Goal: Check status: Check status

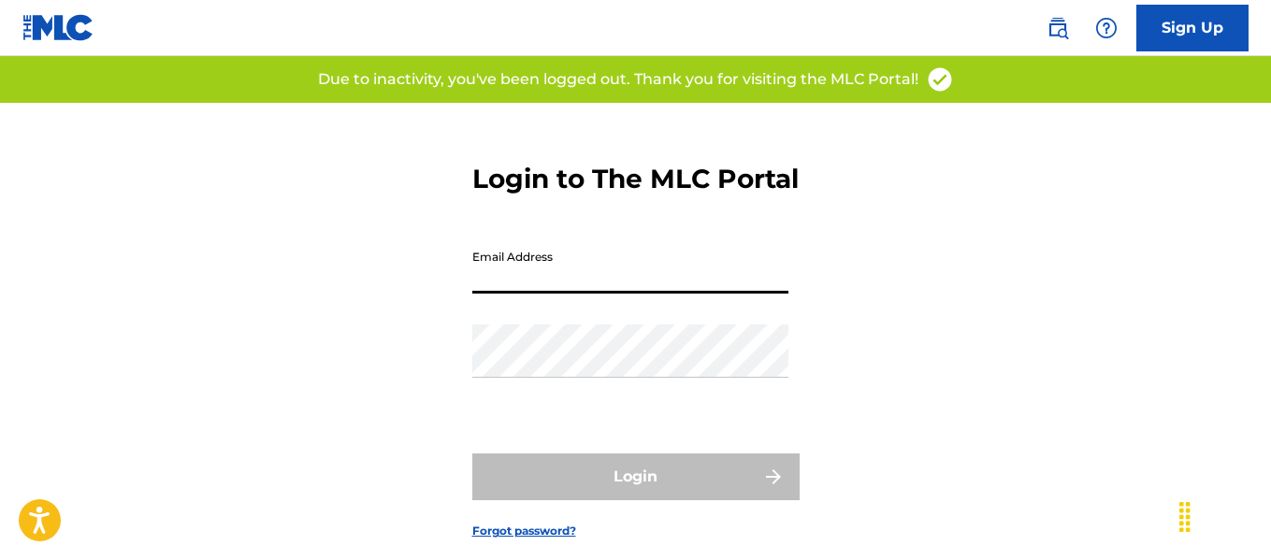
click at [675, 294] on input "Email Address" at bounding box center [630, 266] width 316 height 53
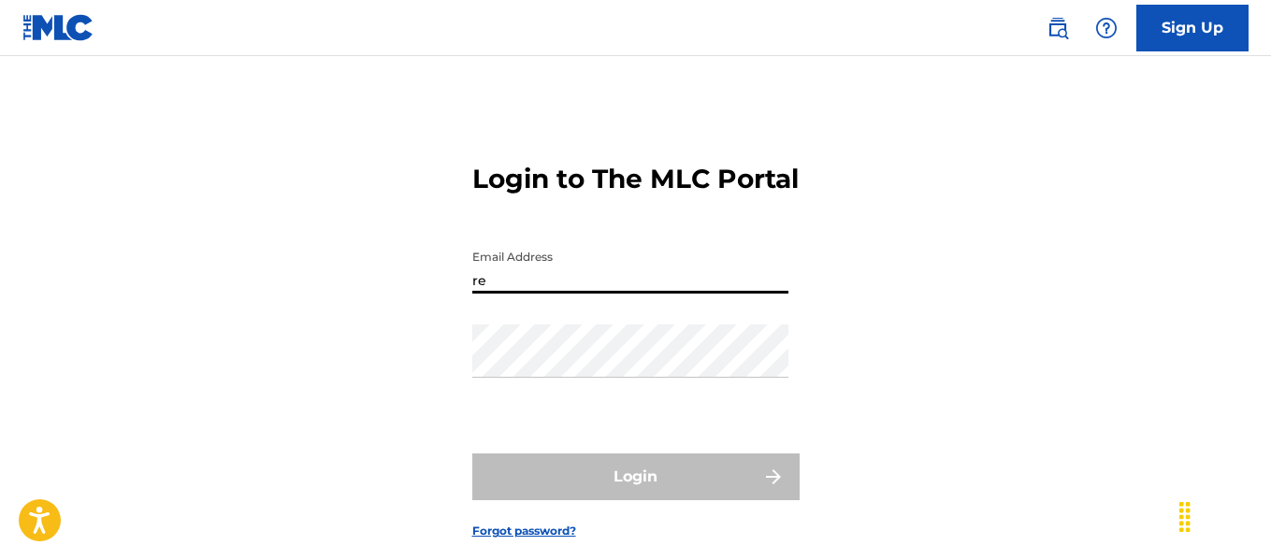
type input "[EMAIL_ADDRESS][DOMAIN_NAME]"
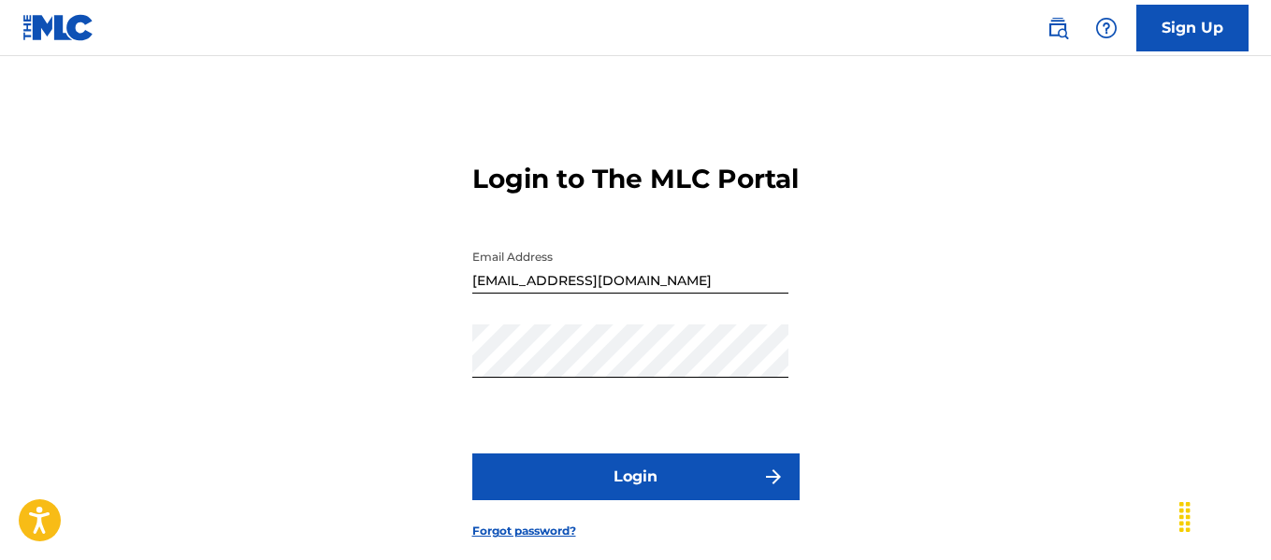
click at [652, 484] on form "Login to The MLC Portal Email Address reseboyy@icloud.com Password Login Forgot…" at bounding box center [635, 336] width 327 height 467
click at [654, 500] on button "Login" at bounding box center [635, 477] width 327 height 47
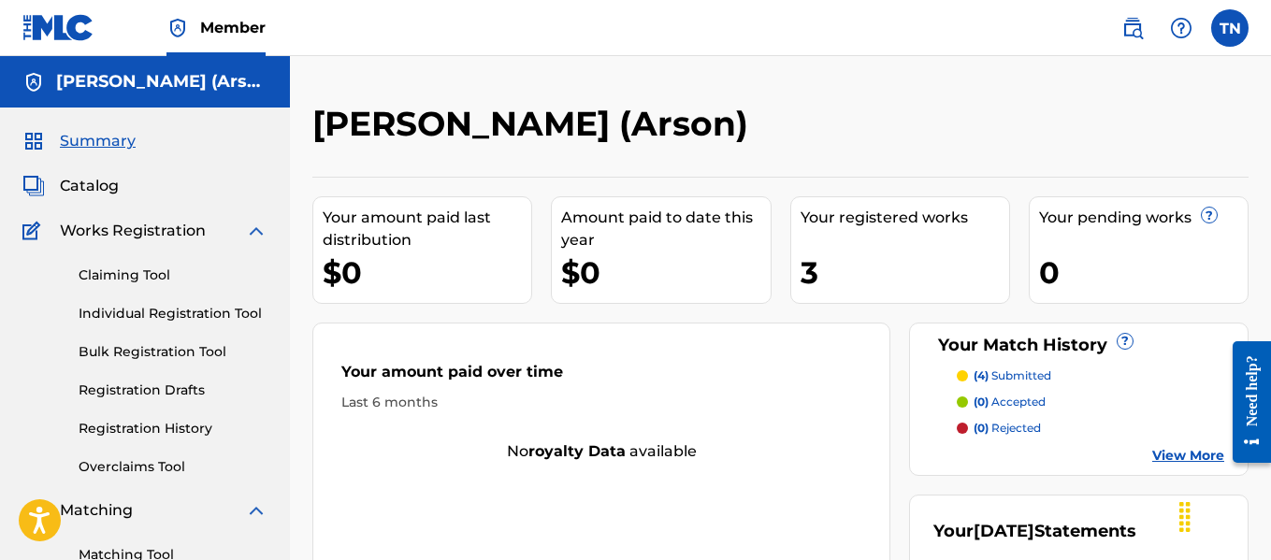
click at [1180, 453] on link "View More" at bounding box center [1188, 456] width 72 height 20
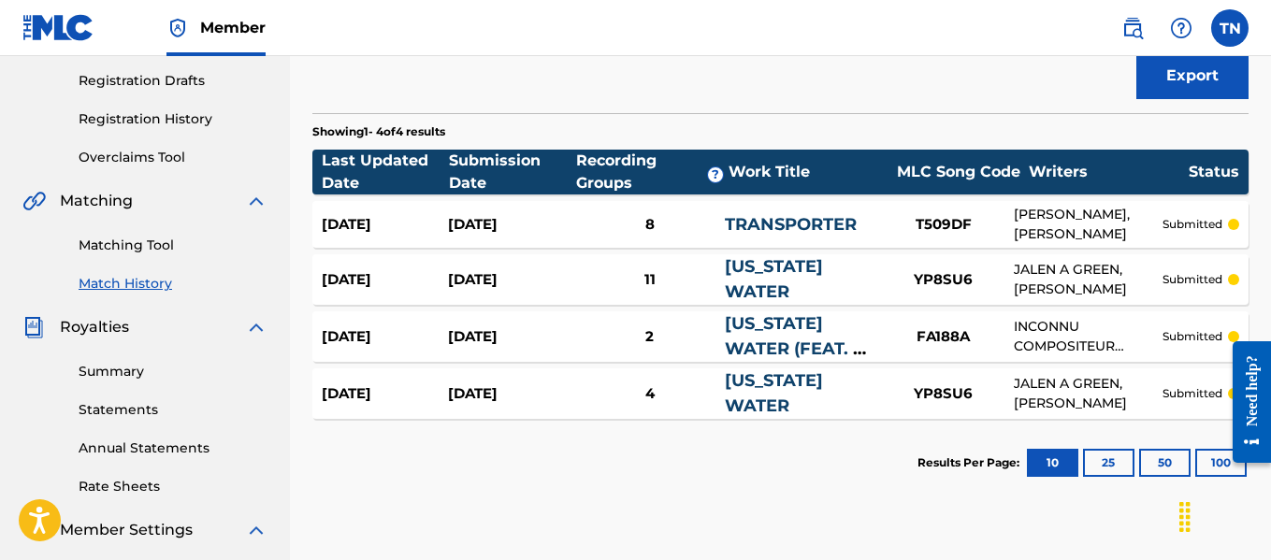
scroll to position [319, 0]
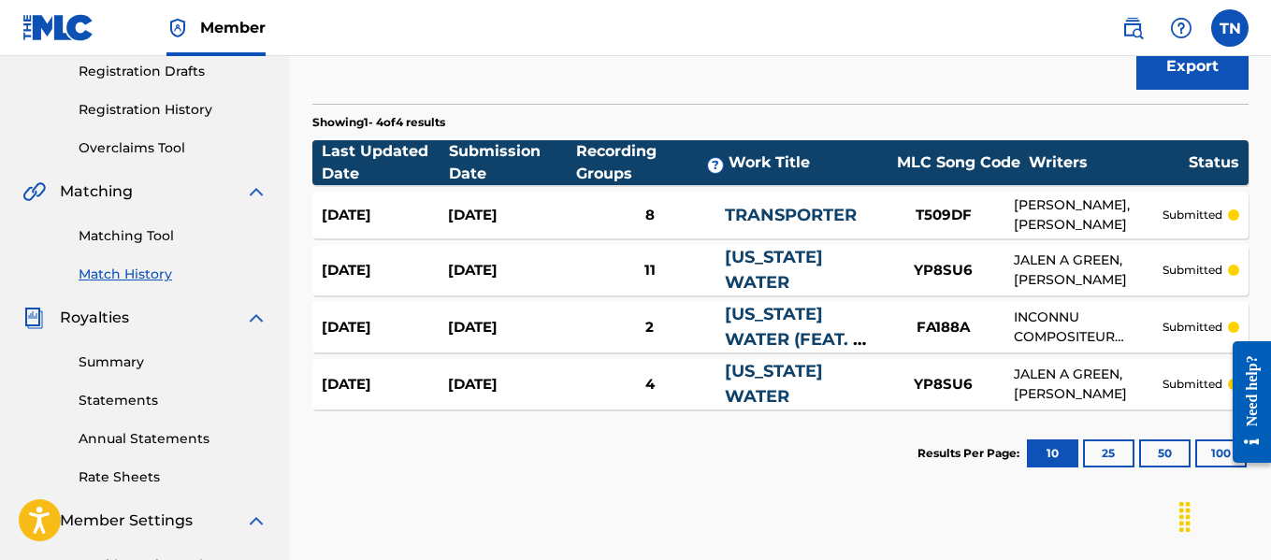
click at [784, 330] on link "FLORIDA WATER (FEAT. J GREEN)" at bounding box center [793, 339] width 137 height 71
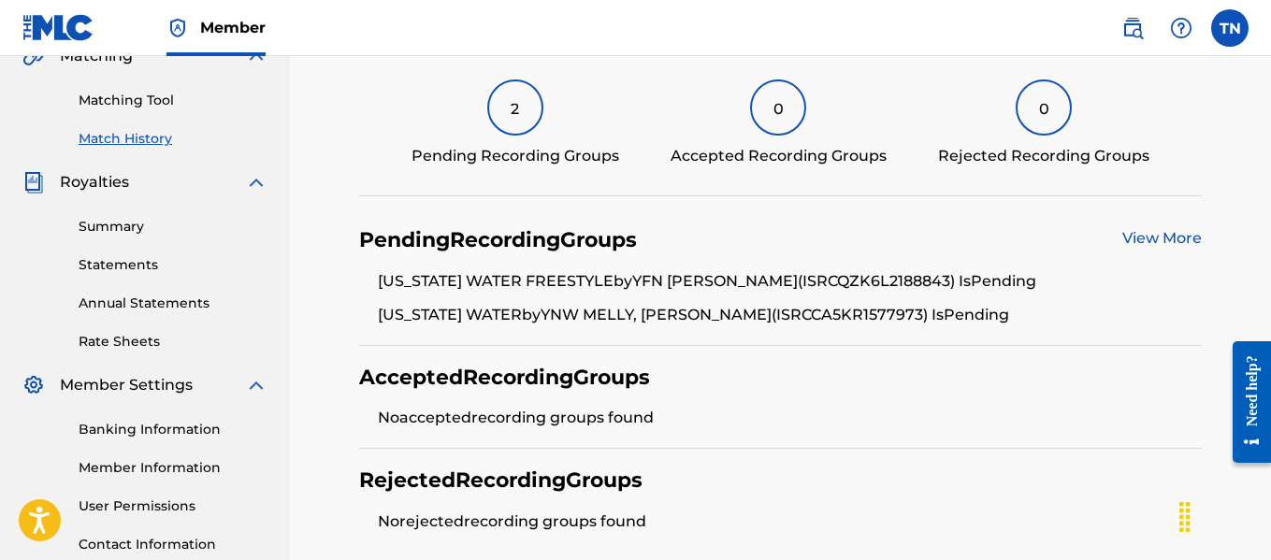
scroll to position [457, 0]
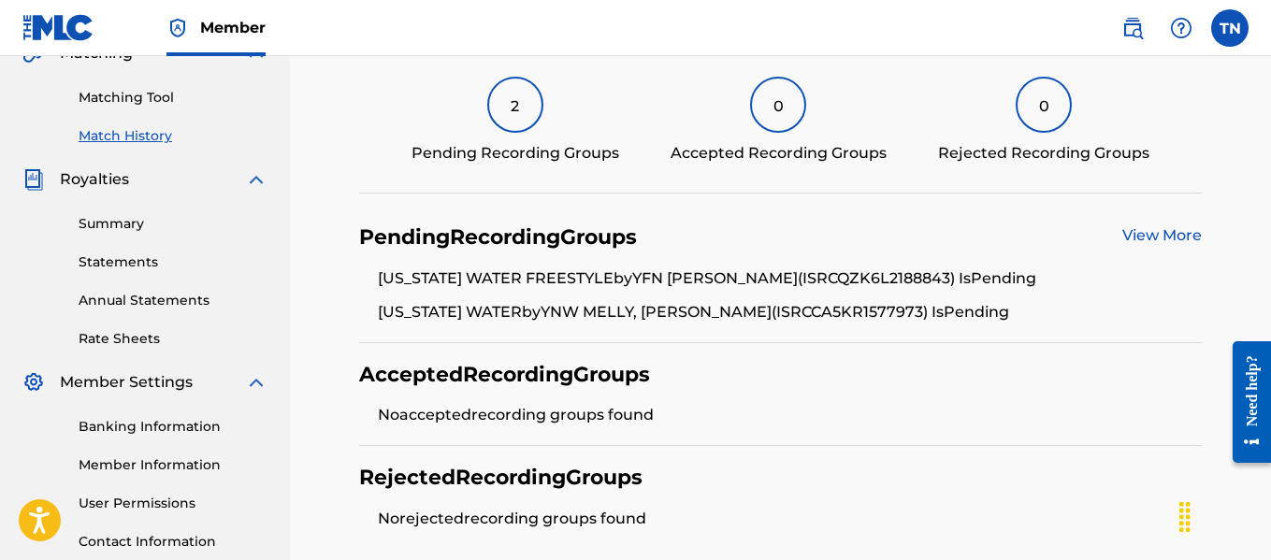
click at [1162, 236] on link "View More" at bounding box center [1161, 235] width 79 height 18
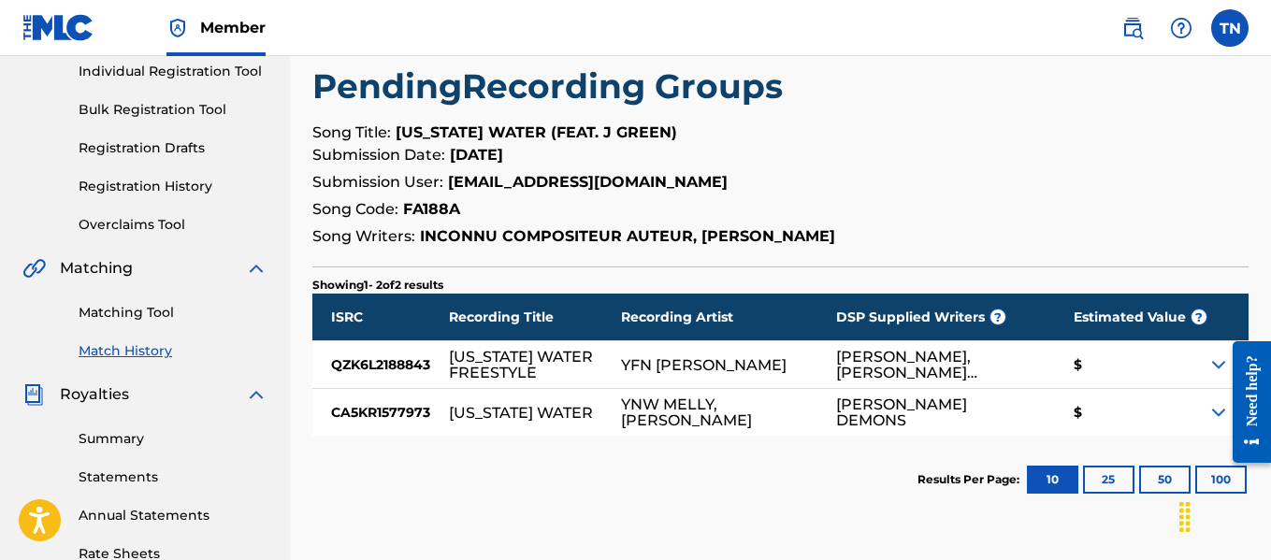
scroll to position [250, 0]
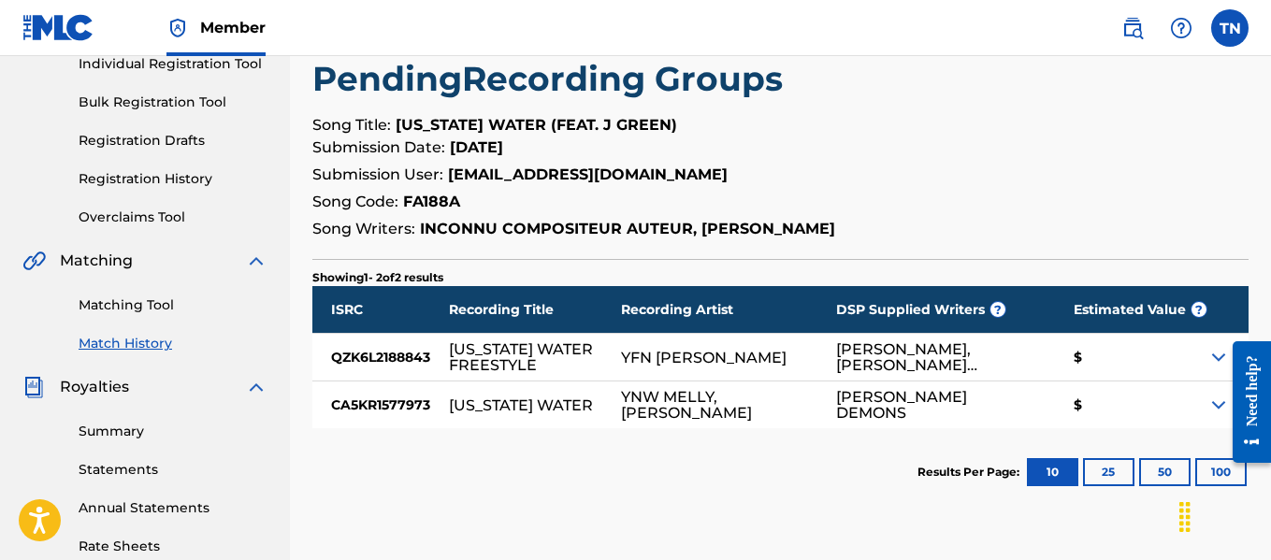
click at [1213, 408] on img at bounding box center [1218, 405] width 22 height 22
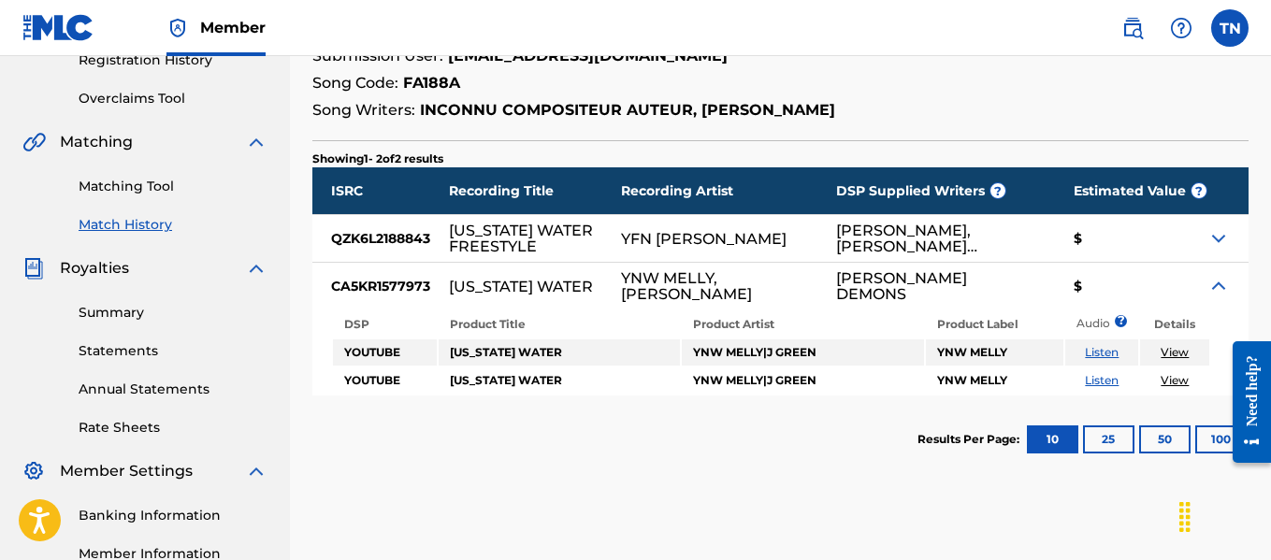
scroll to position [371, 0]
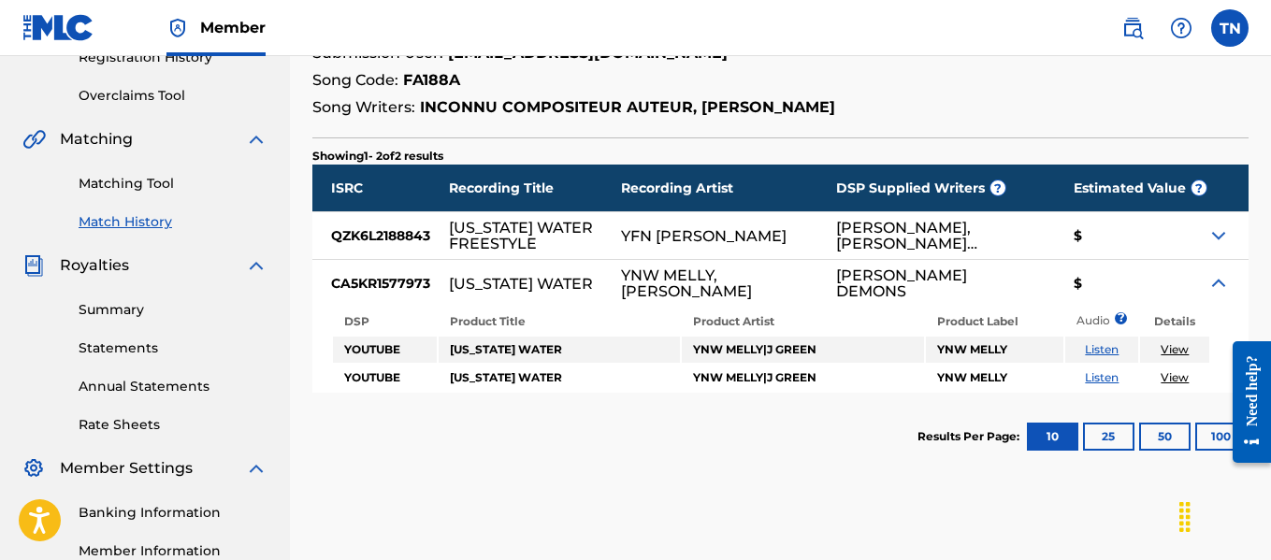
click at [1174, 354] on link "View" at bounding box center [1175, 349] width 28 height 14
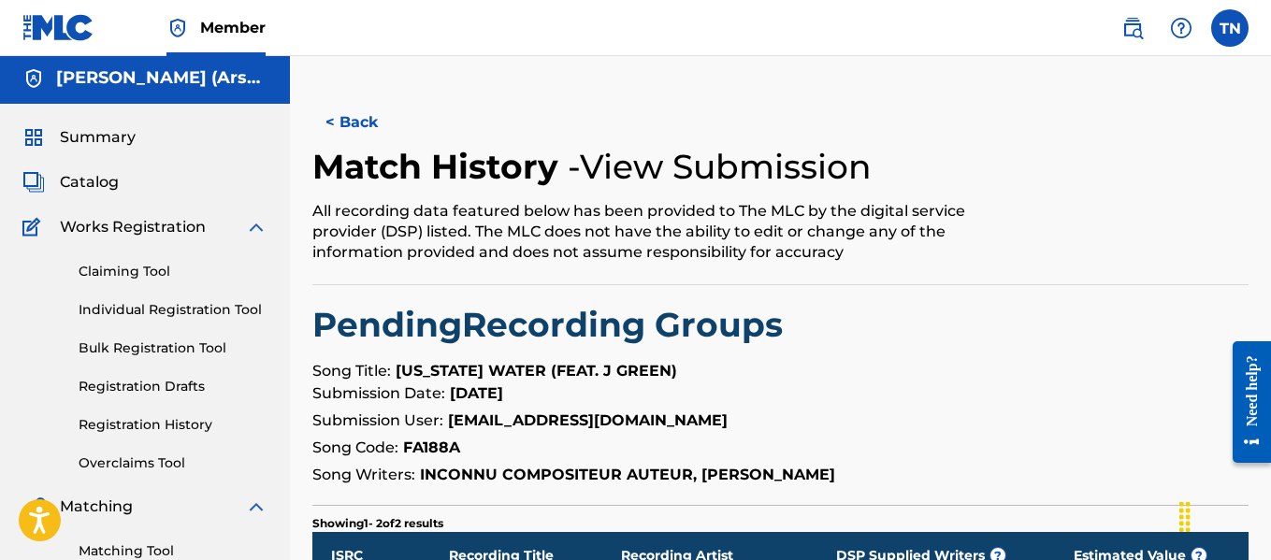
scroll to position [0, 0]
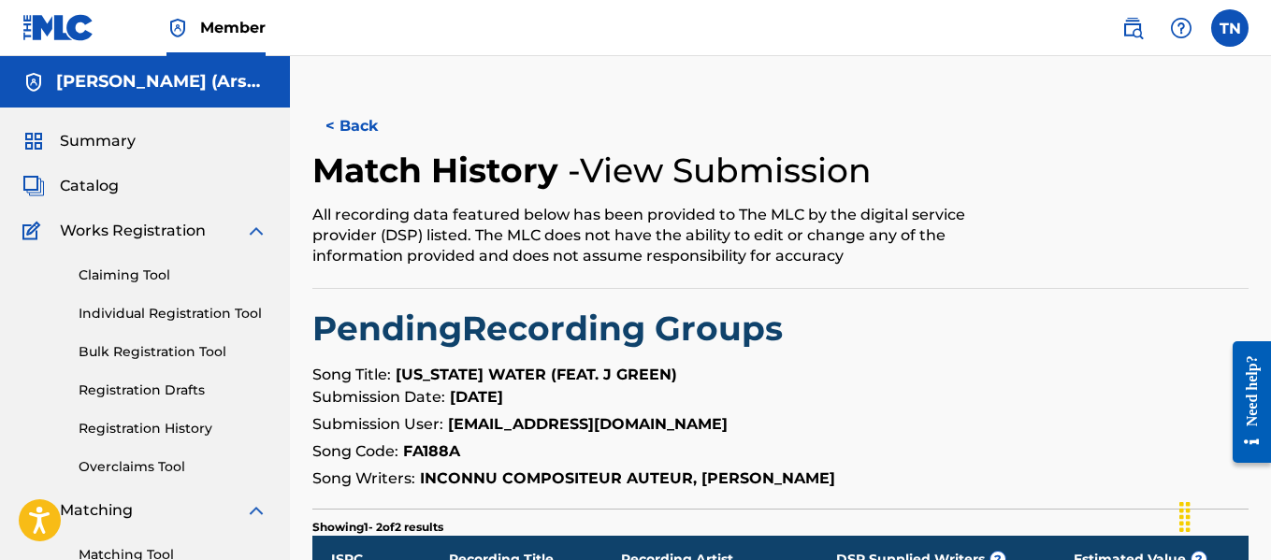
click at [353, 138] on button "< Back" at bounding box center [368, 126] width 112 height 47
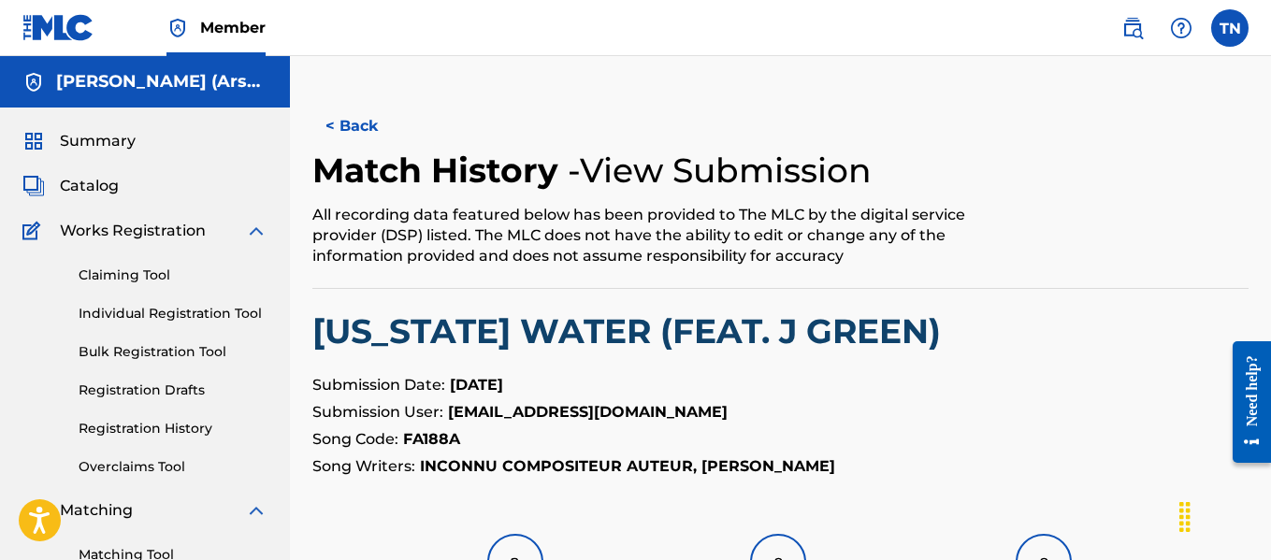
scroll to position [457, 0]
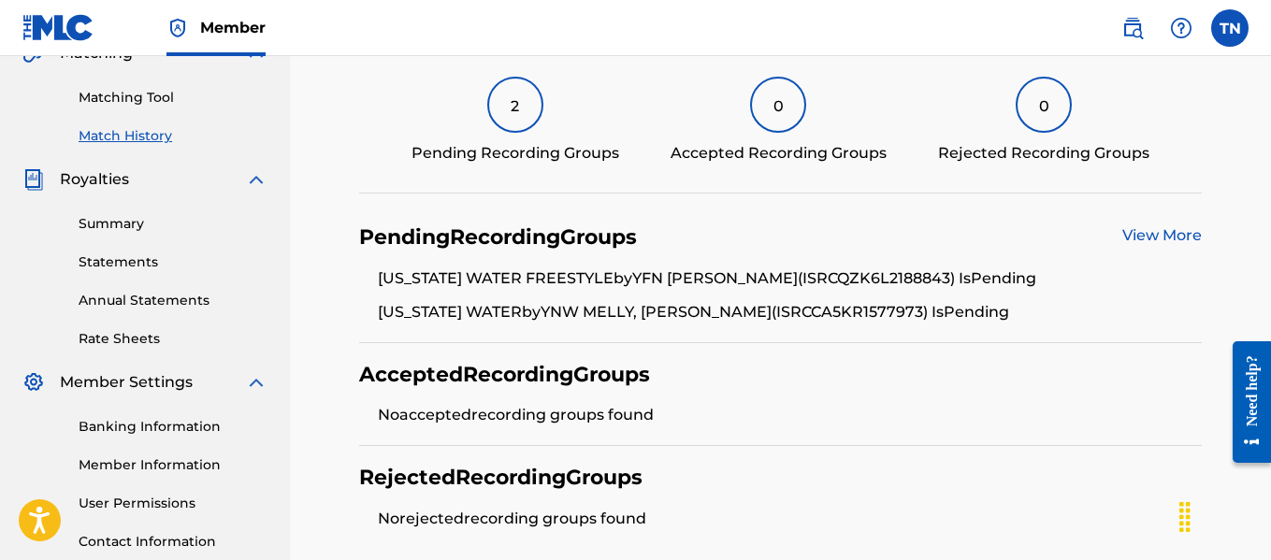
scroll to position [319, 0]
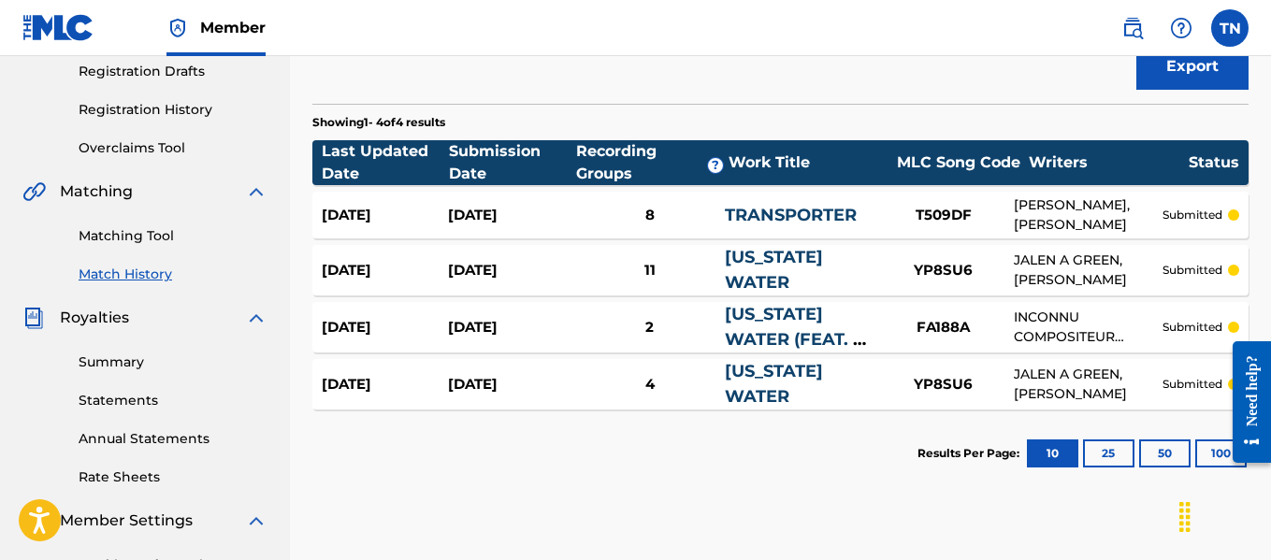
click at [766, 276] on link "[US_STATE] WATER" at bounding box center [774, 270] width 98 height 46
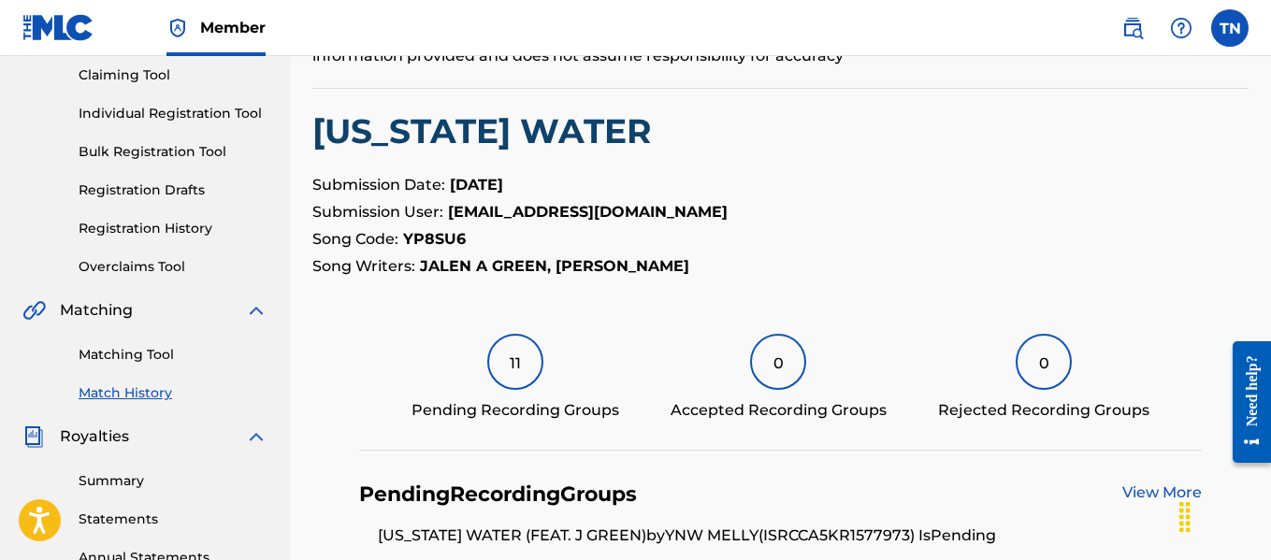
scroll to position [226, 0]
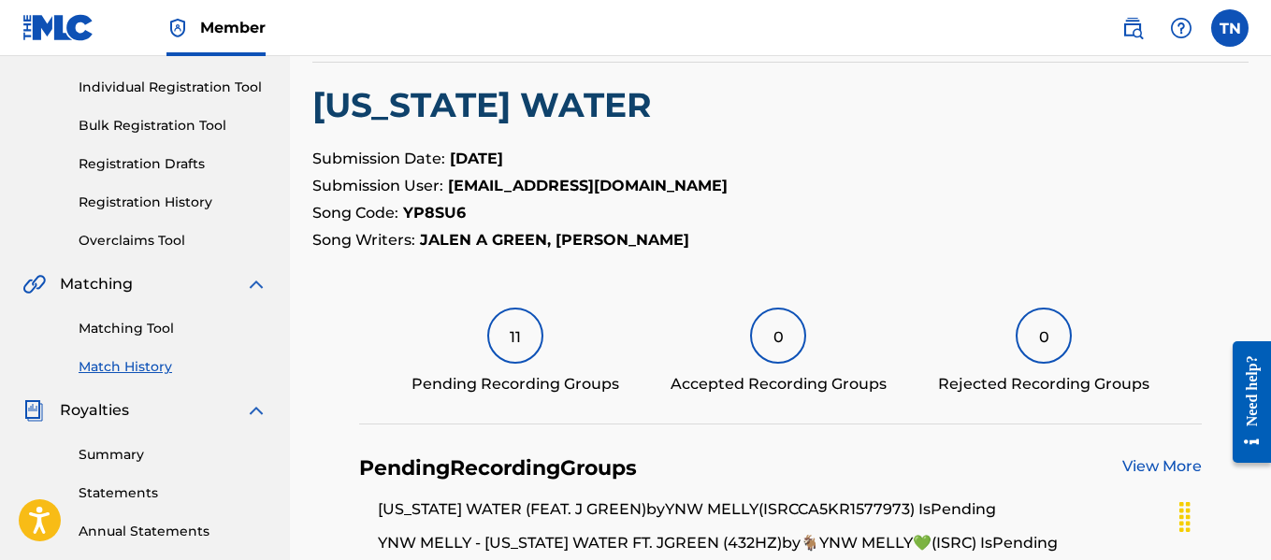
click at [1168, 461] on link "View More" at bounding box center [1161, 466] width 79 height 18
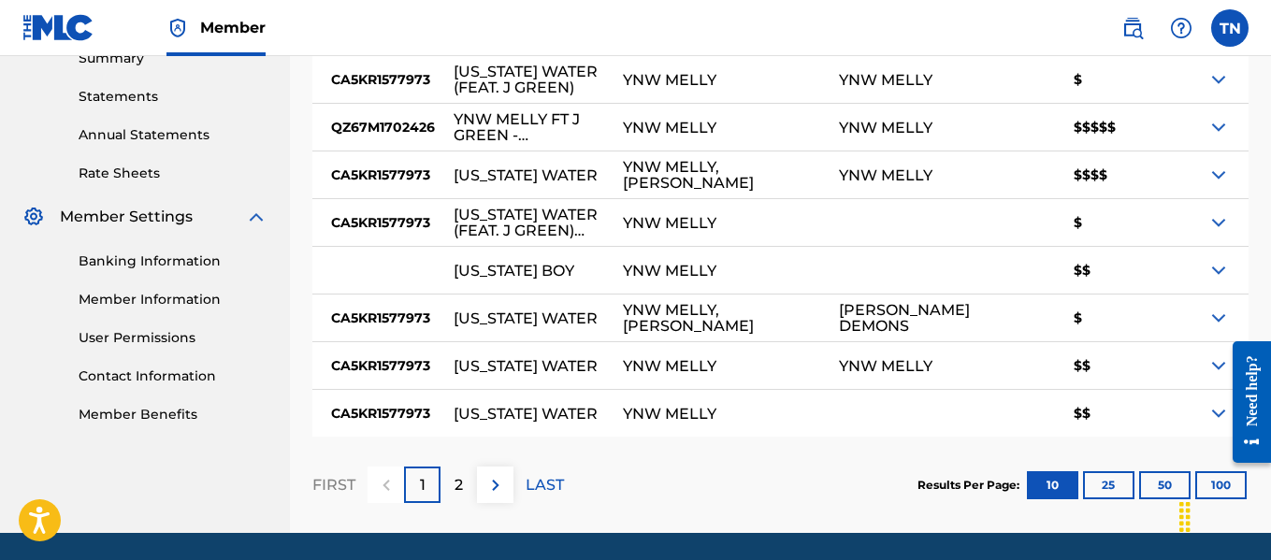
scroll to position [655, 0]
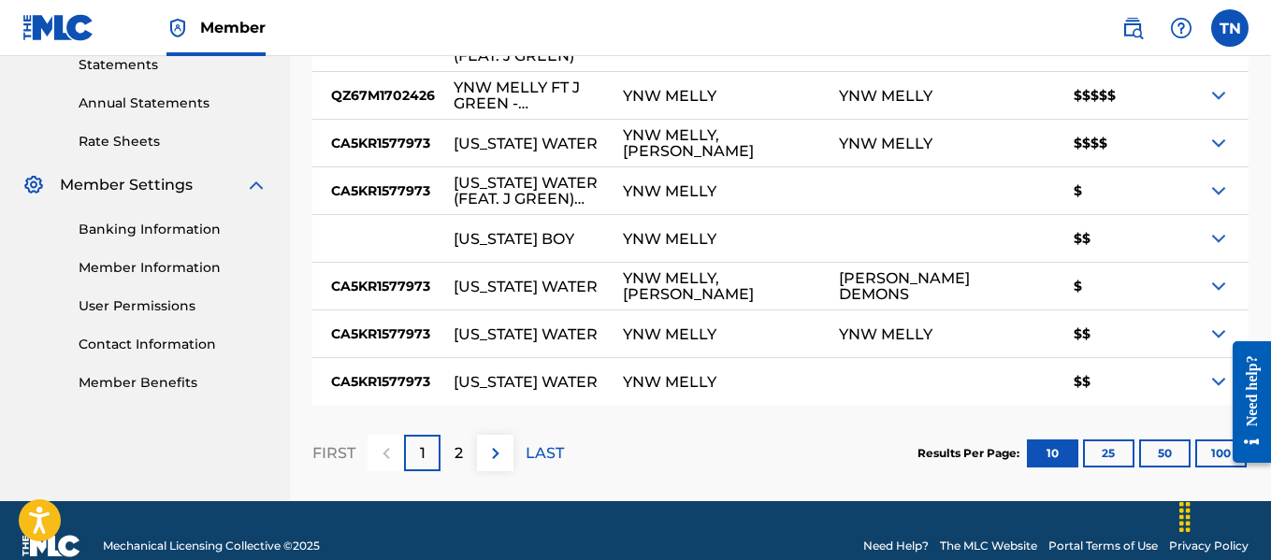
click at [458, 448] on p "2" at bounding box center [459, 453] width 8 height 22
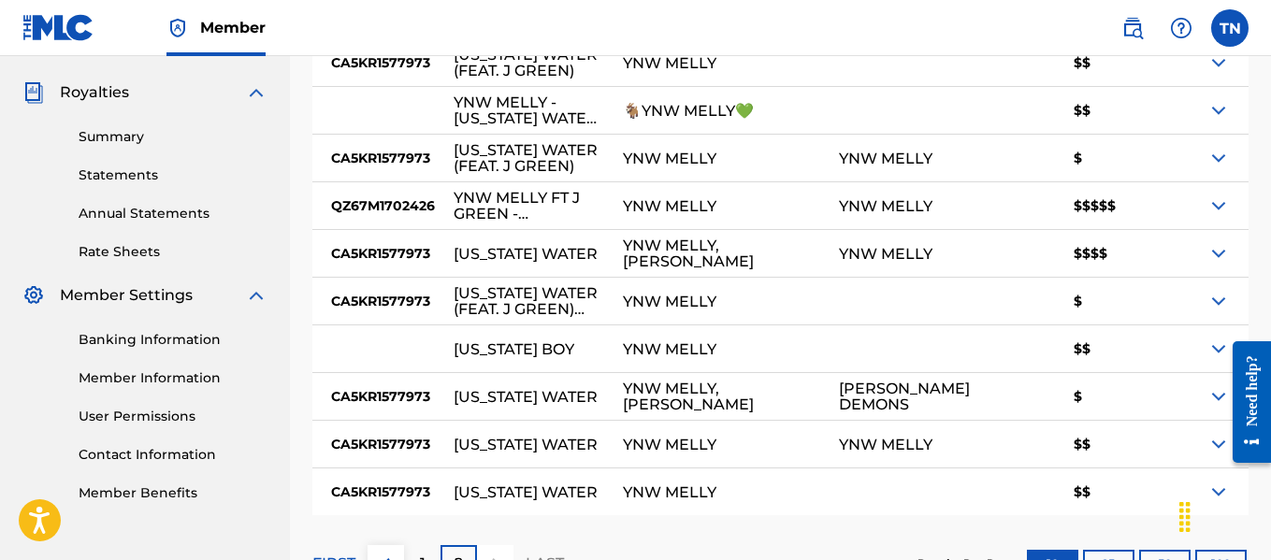
scroll to position [542, 0]
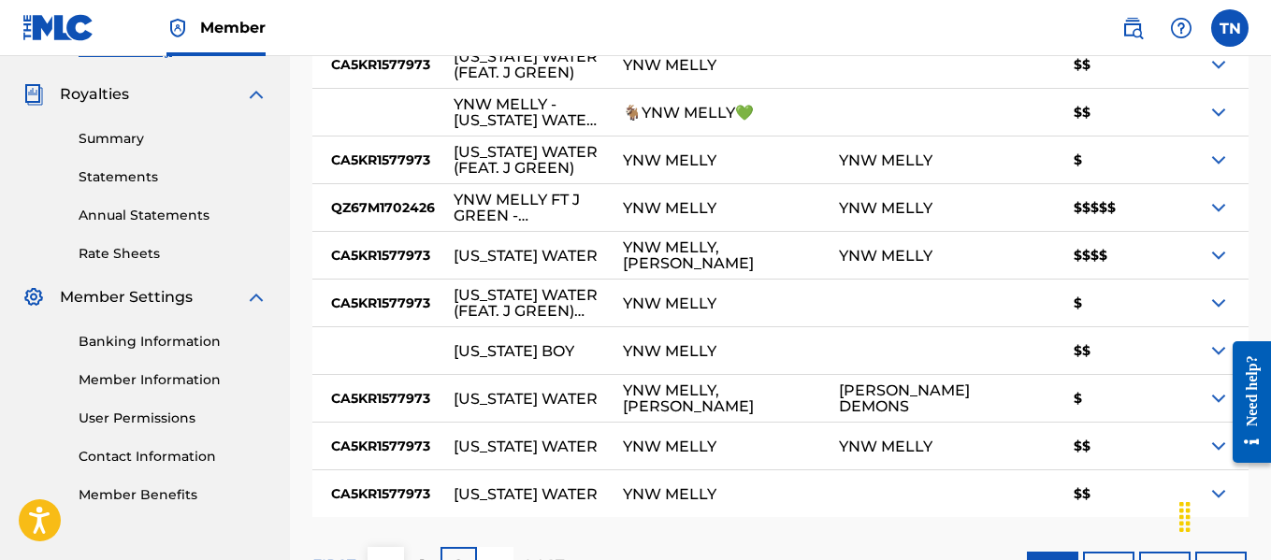
click at [1218, 197] on img at bounding box center [1218, 207] width 22 height 22
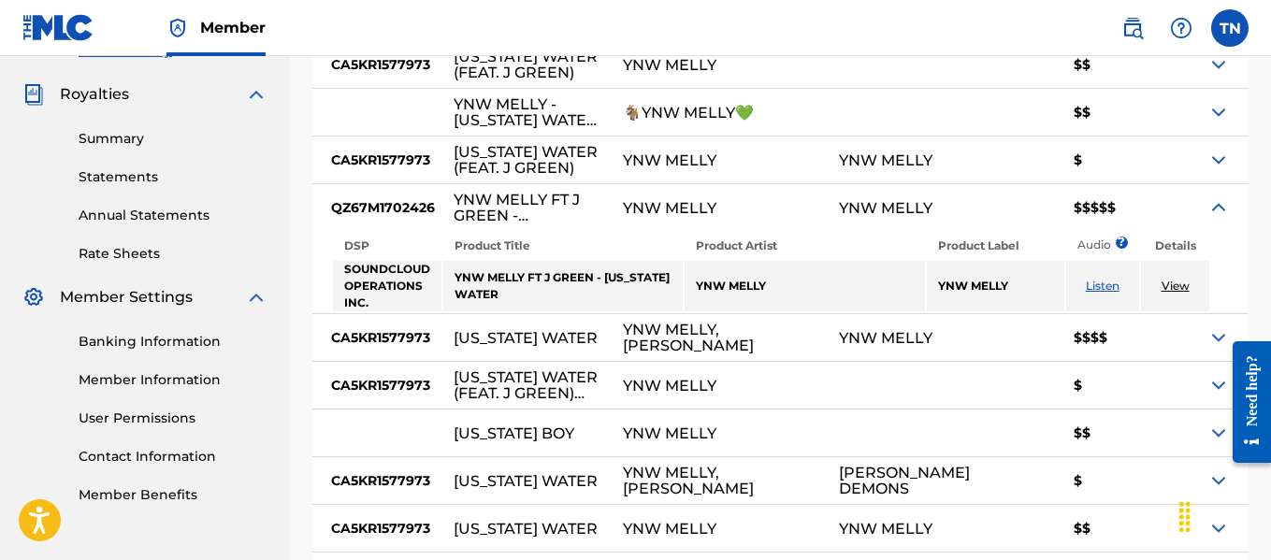
click at [1218, 197] on img at bounding box center [1218, 207] width 22 height 22
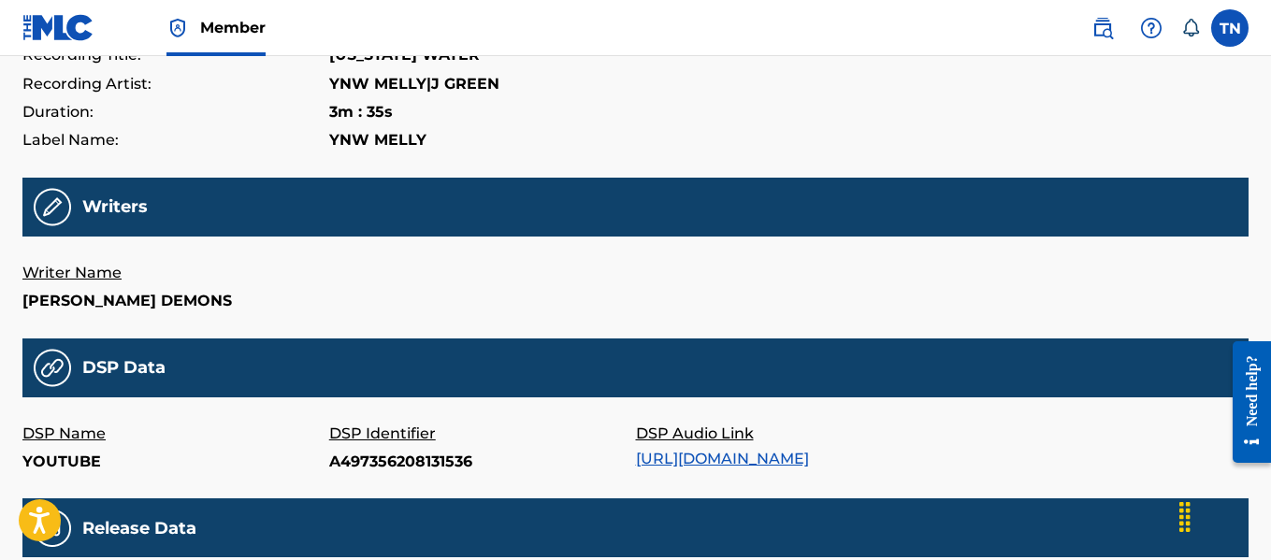
scroll to position [316, 0]
